Goal: Information Seeking & Learning: Check status

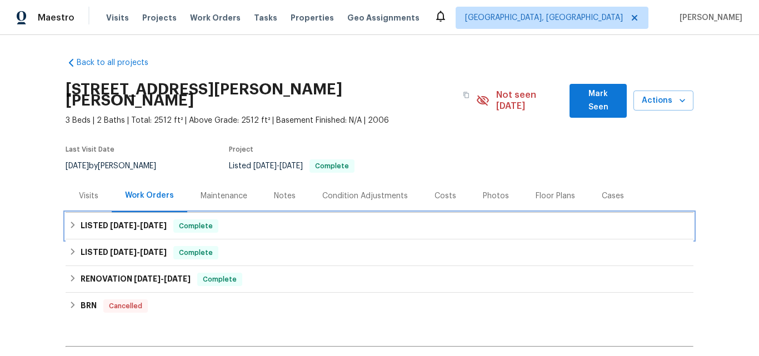
click at [124, 222] on span "[DATE]" at bounding box center [123, 226] width 27 height 8
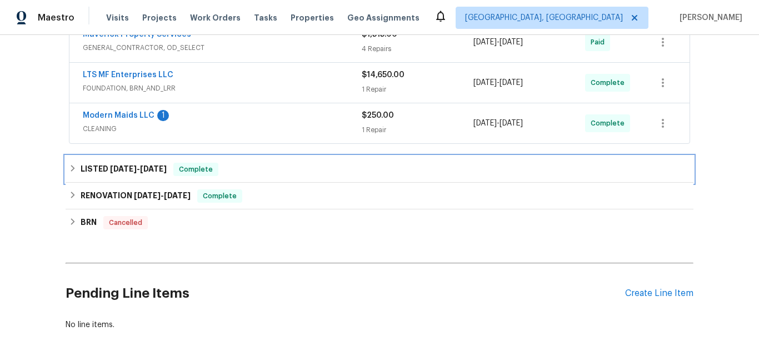
drag, startPoint x: 119, startPoint y: 157, endPoint x: 142, endPoint y: 147, distance: 24.9
click at [120, 165] on span "[DATE]" at bounding box center [123, 169] width 27 height 8
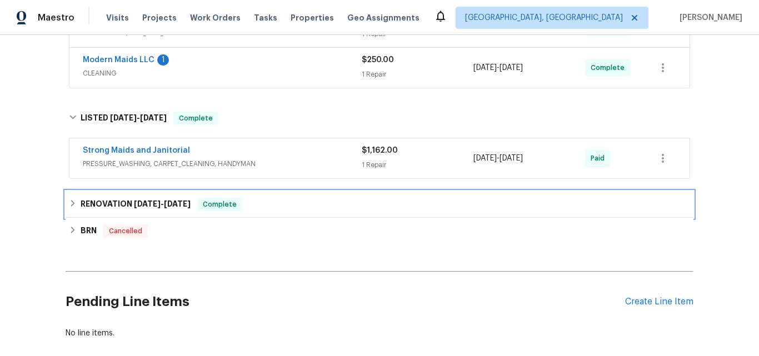
drag, startPoint x: 109, startPoint y: 196, endPoint x: 138, endPoint y: 174, distance: 36.4
click at [112, 198] on h6 "RENOVATION [DATE] - [DATE]" at bounding box center [136, 204] width 110 height 13
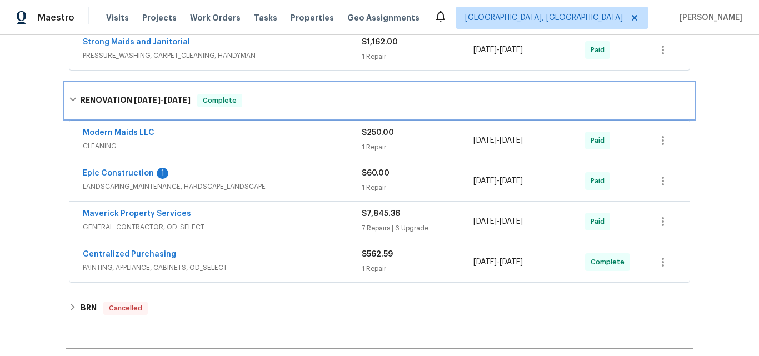
scroll to position [444, 0]
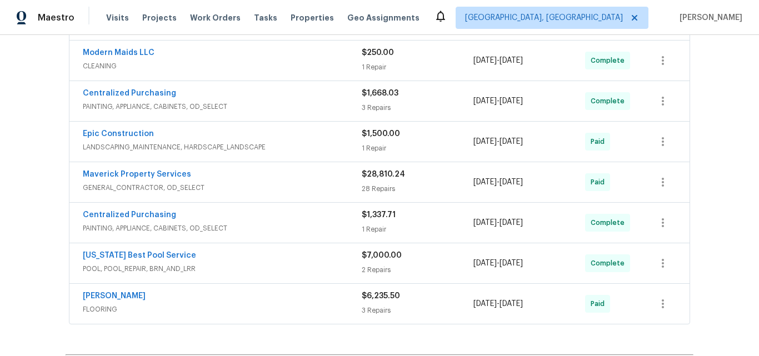
scroll to position [222, 0]
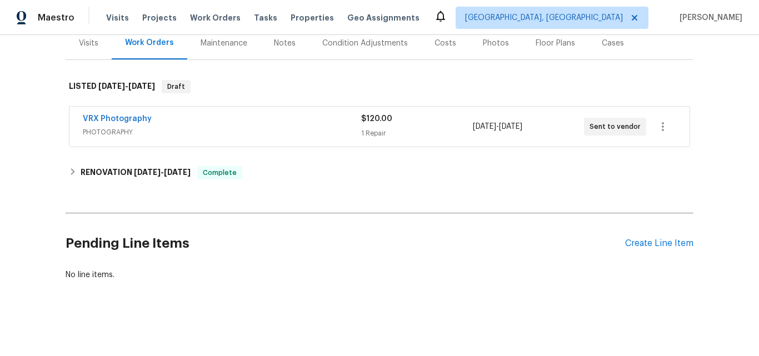
scroll to position [150, 0]
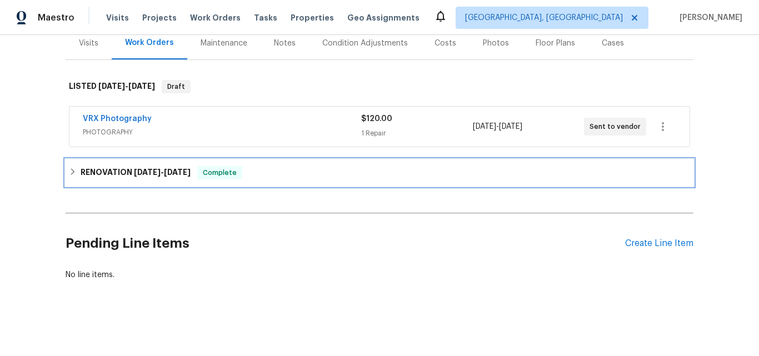
click at [121, 166] on h6 "RENOVATION 9/29/25 - 10/1/25" at bounding box center [136, 172] width 110 height 13
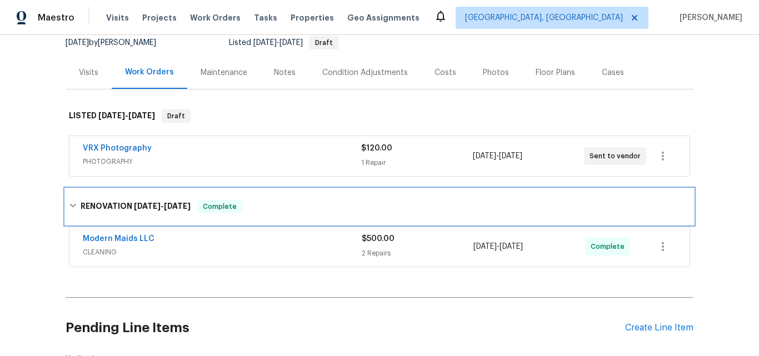
scroll to position [94, 0]
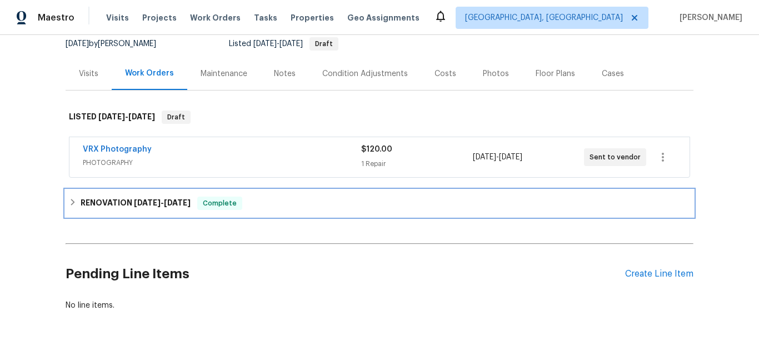
click at [123, 204] on h6 "RENOVATION 9/22/25 - 9/24/25" at bounding box center [136, 203] width 110 height 13
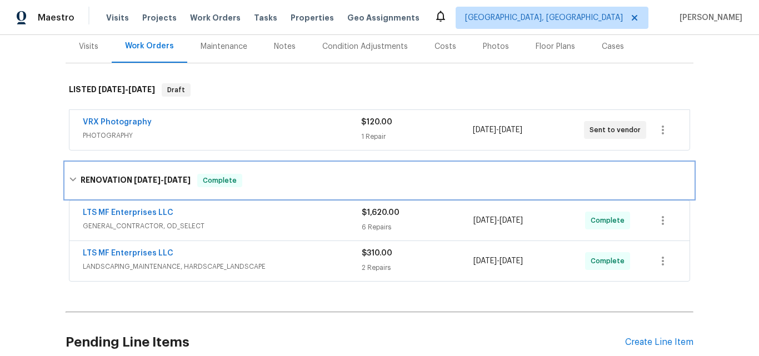
scroll to position [111, 0]
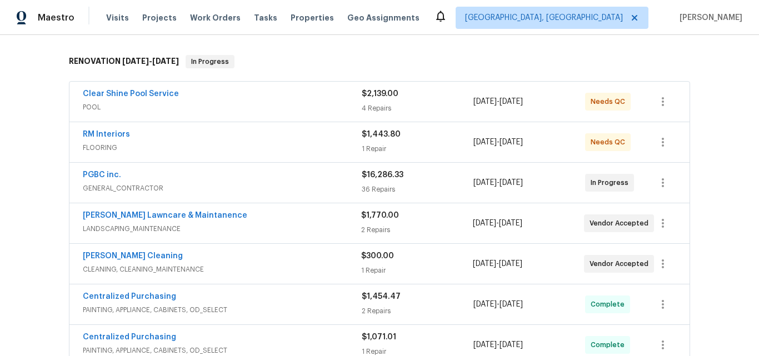
scroll to position [56, 0]
